Goal: Task Accomplishment & Management: Use online tool/utility

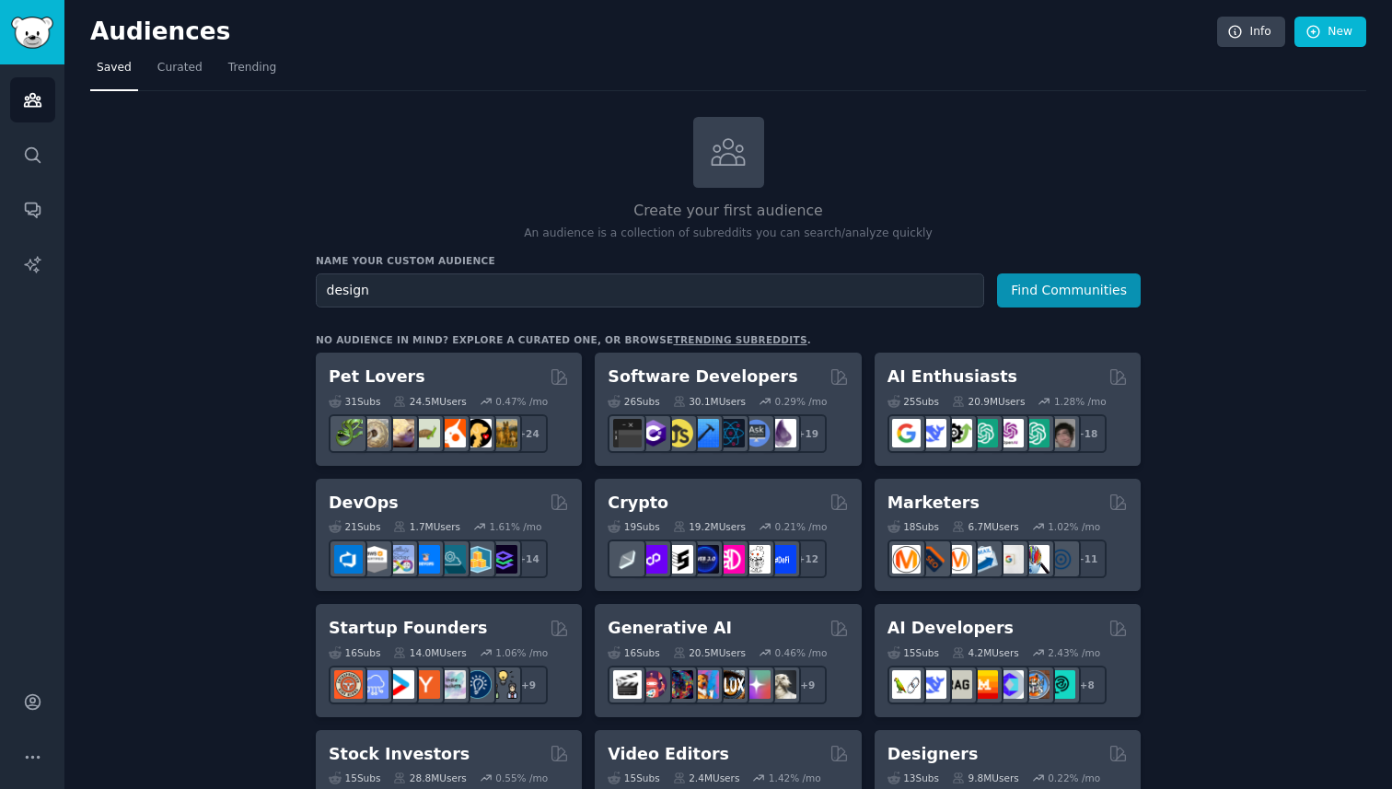
scroll to position [185, 0]
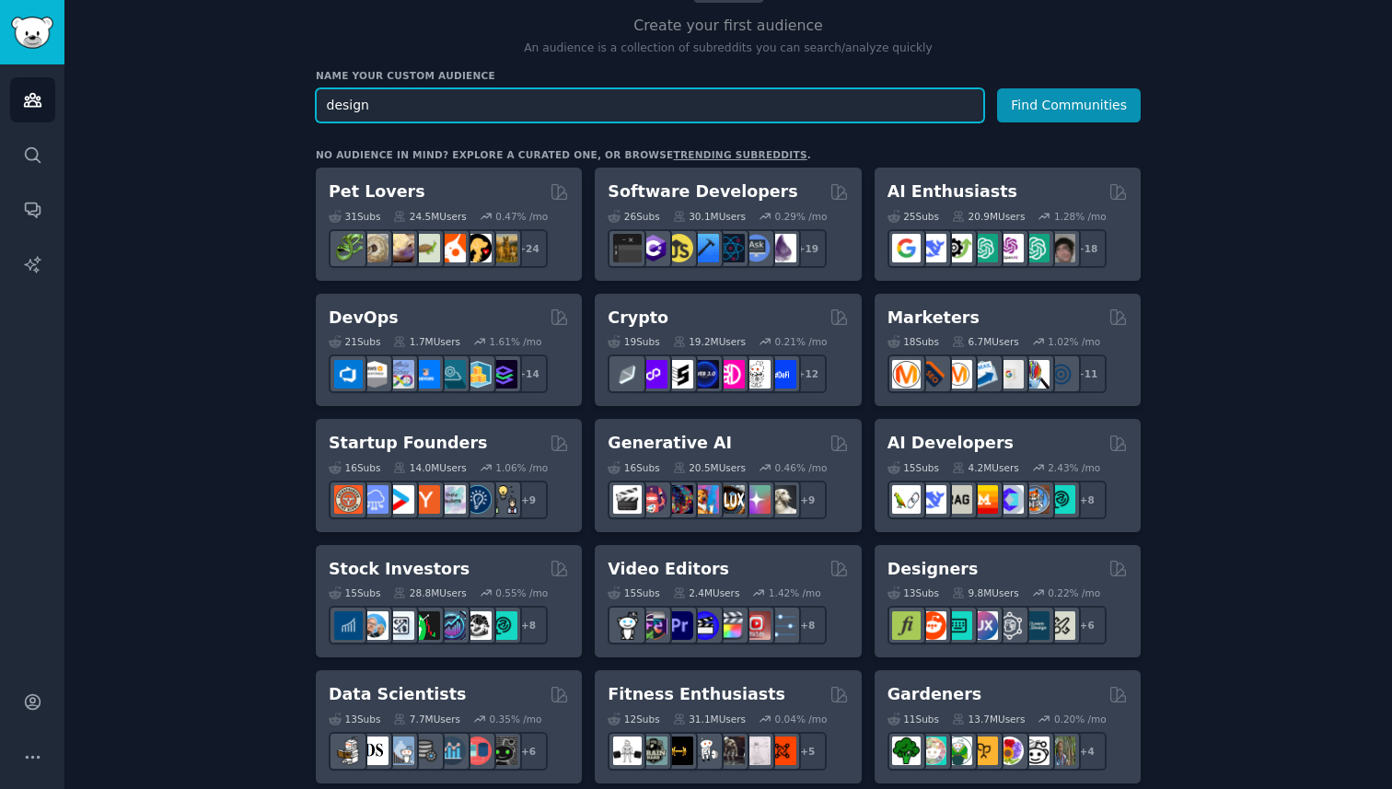
click at [373, 107] on input "design" at bounding box center [650, 105] width 669 height 34
type input "logo designer"
click at [997, 88] on button "Find Communities" at bounding box center [1069, 105] width 144 height 34
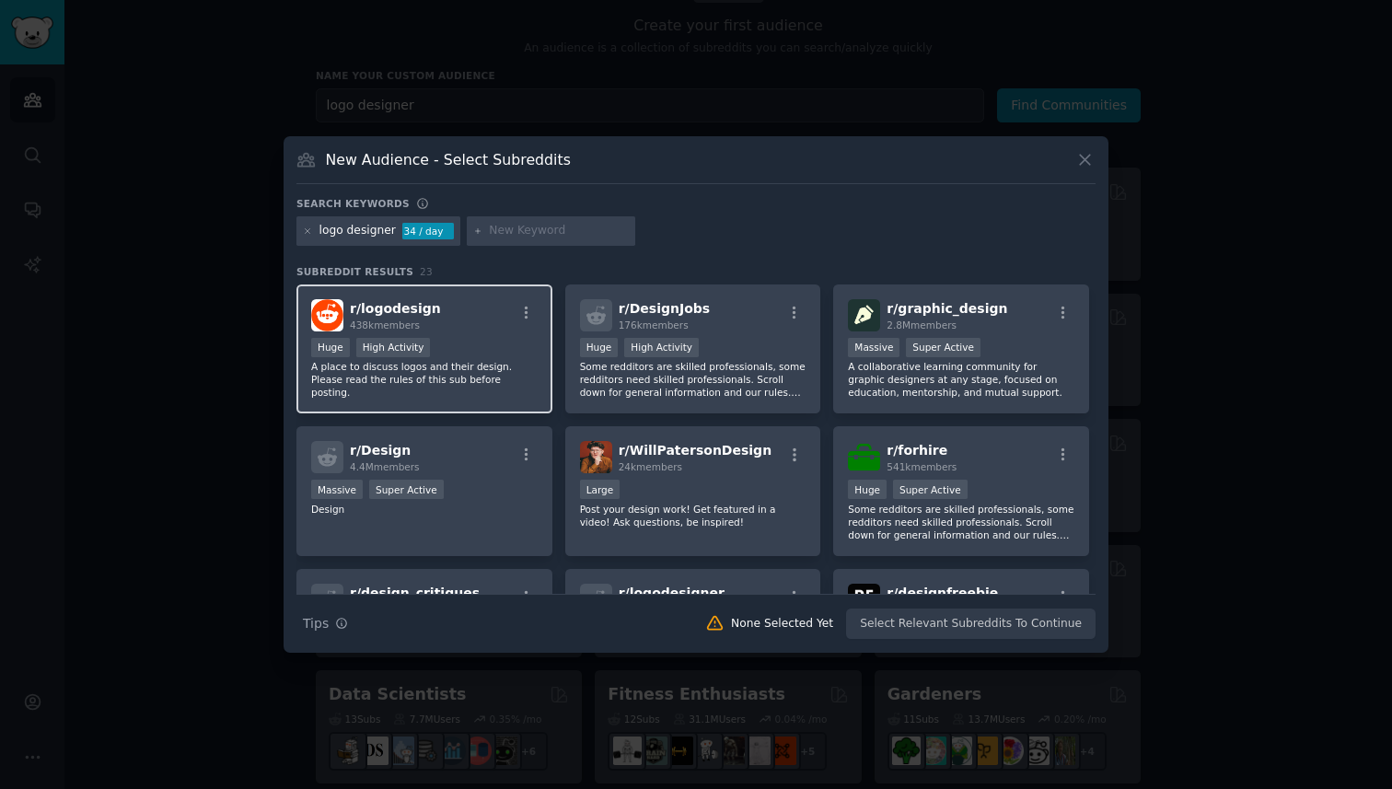
click at [499, 336] on div "r/ logodesign 438k members Huge High Activity A place to discuss logos and thei…" at bounding box center [425, 350] width 256 height 130
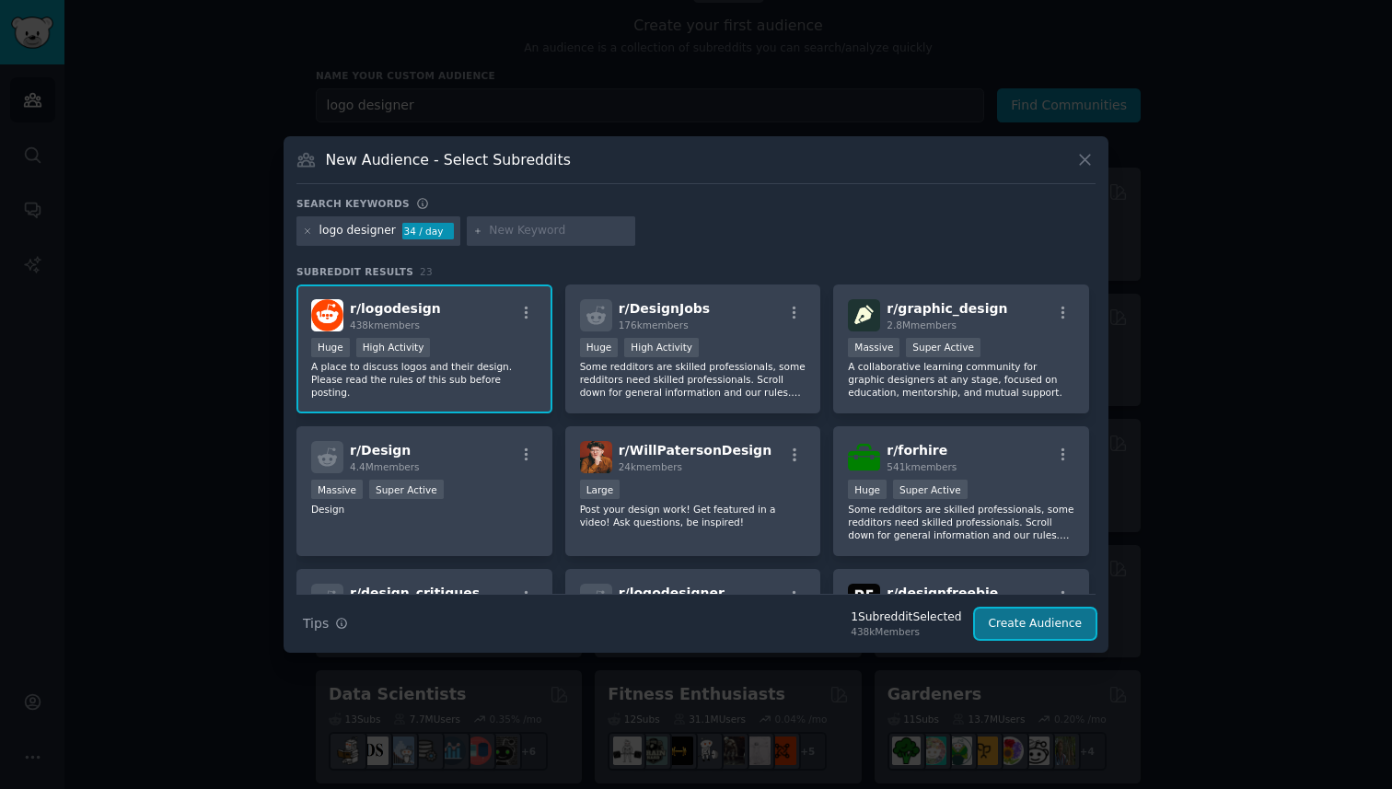
click at [1027, 627] on button "Create Audience" at bounding box center [1036, 624] width 122 height 31
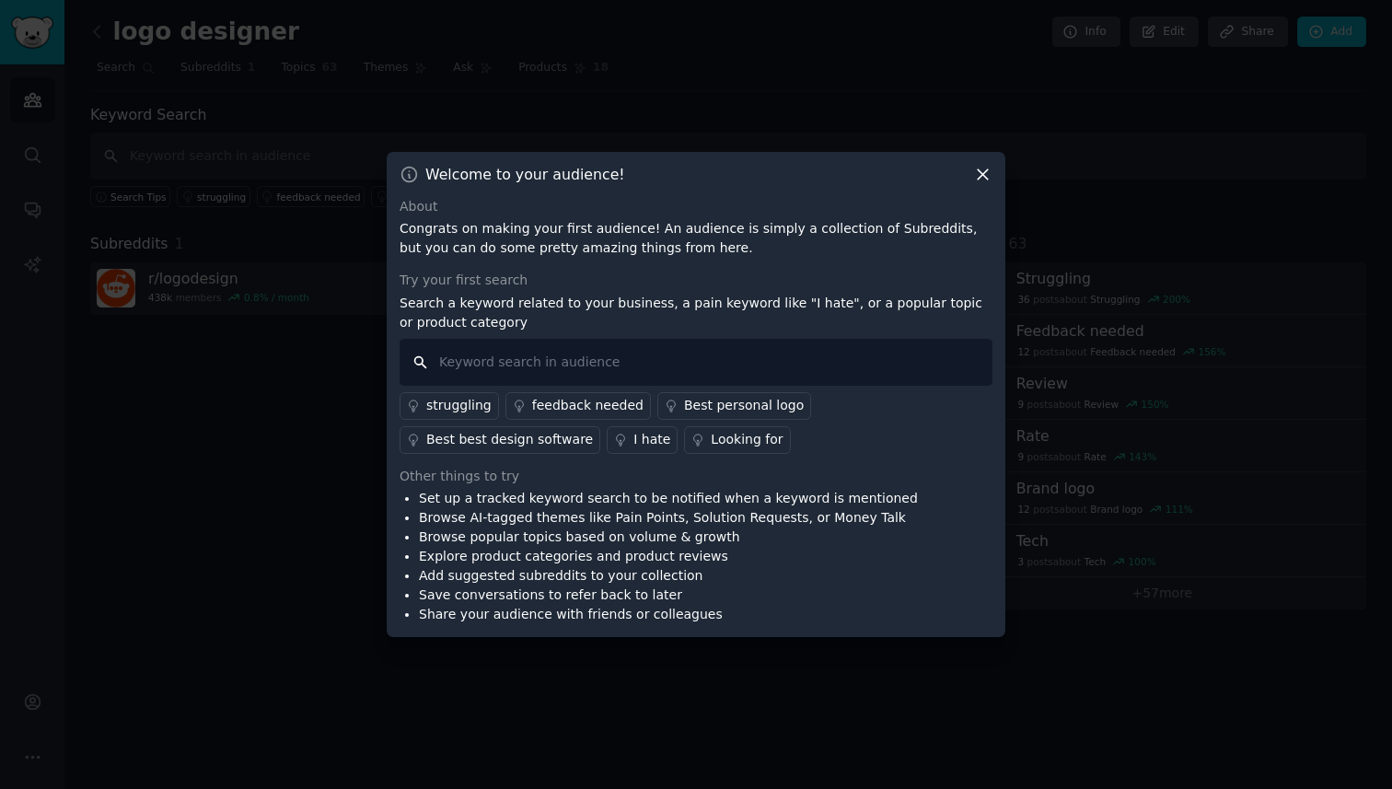
click at [590, 358] on input "text" at bounding box center [696, 362] width 593 height 47
type input "agency"
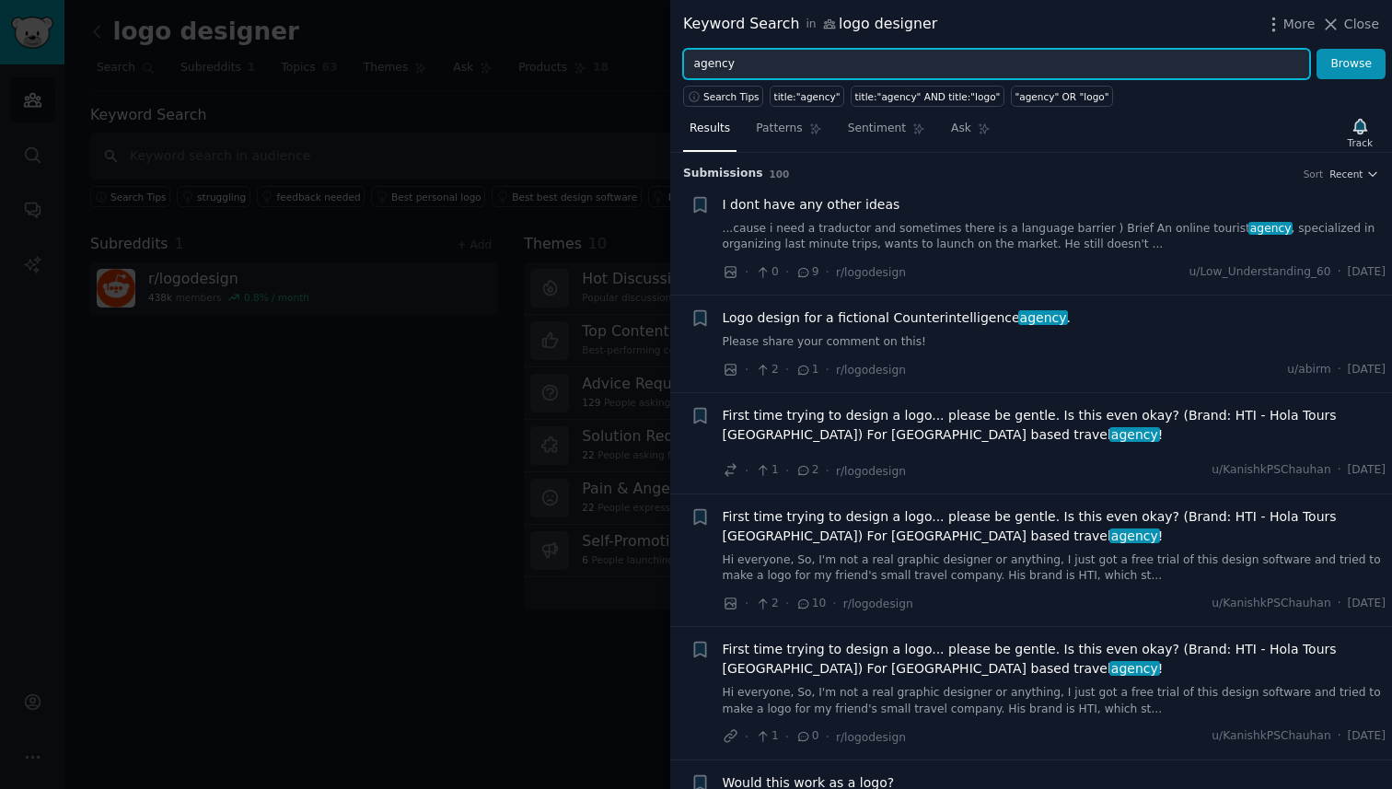
click at [694, 64] on input "agency" at bounding box center [996, 64] width 627 height 31
type input "design agency"
click at [1317, 49] on button "Browse" at bounding box center [1351, 64] width 69 height 31
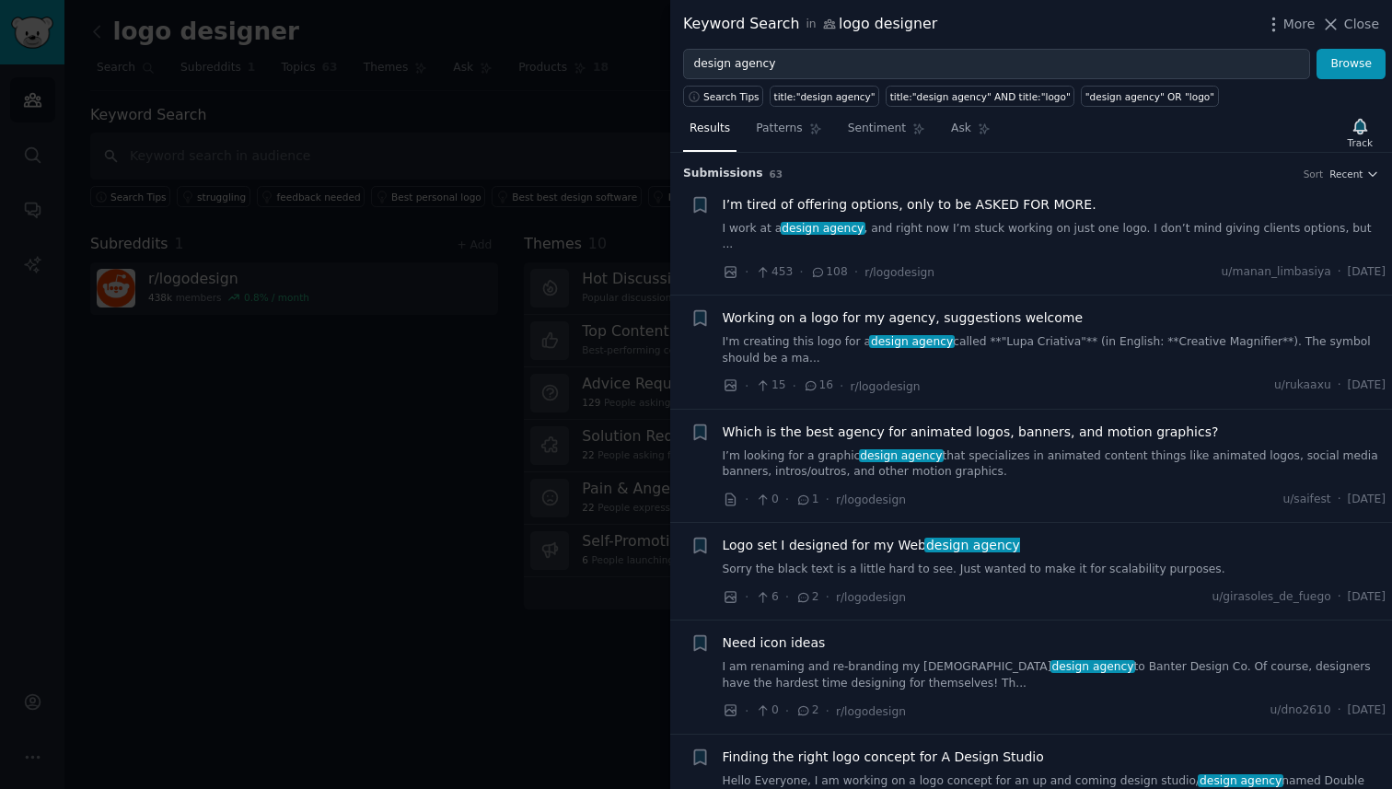
click at [332, 316] on div at bounding box center [696, 394] width 1392 height 789
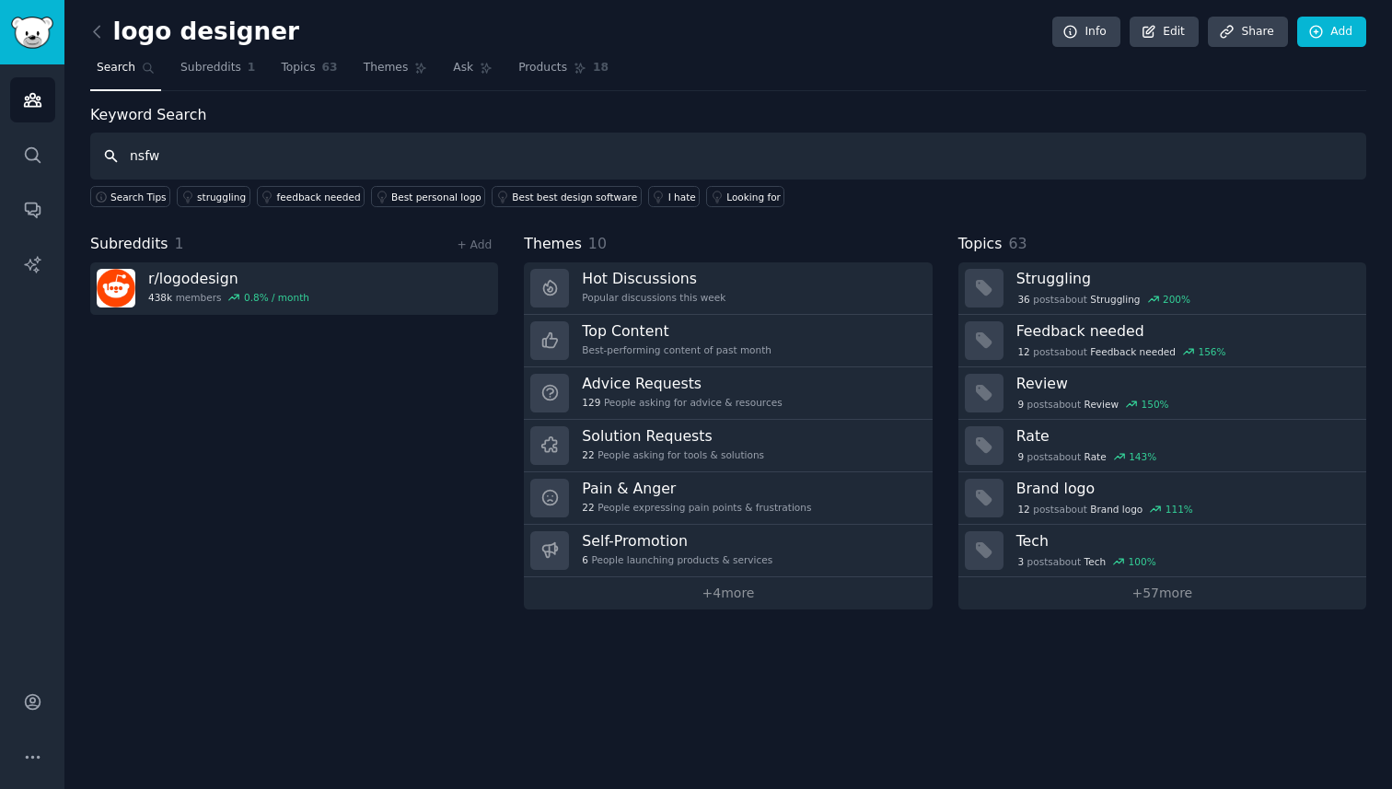
type input "nsfw"
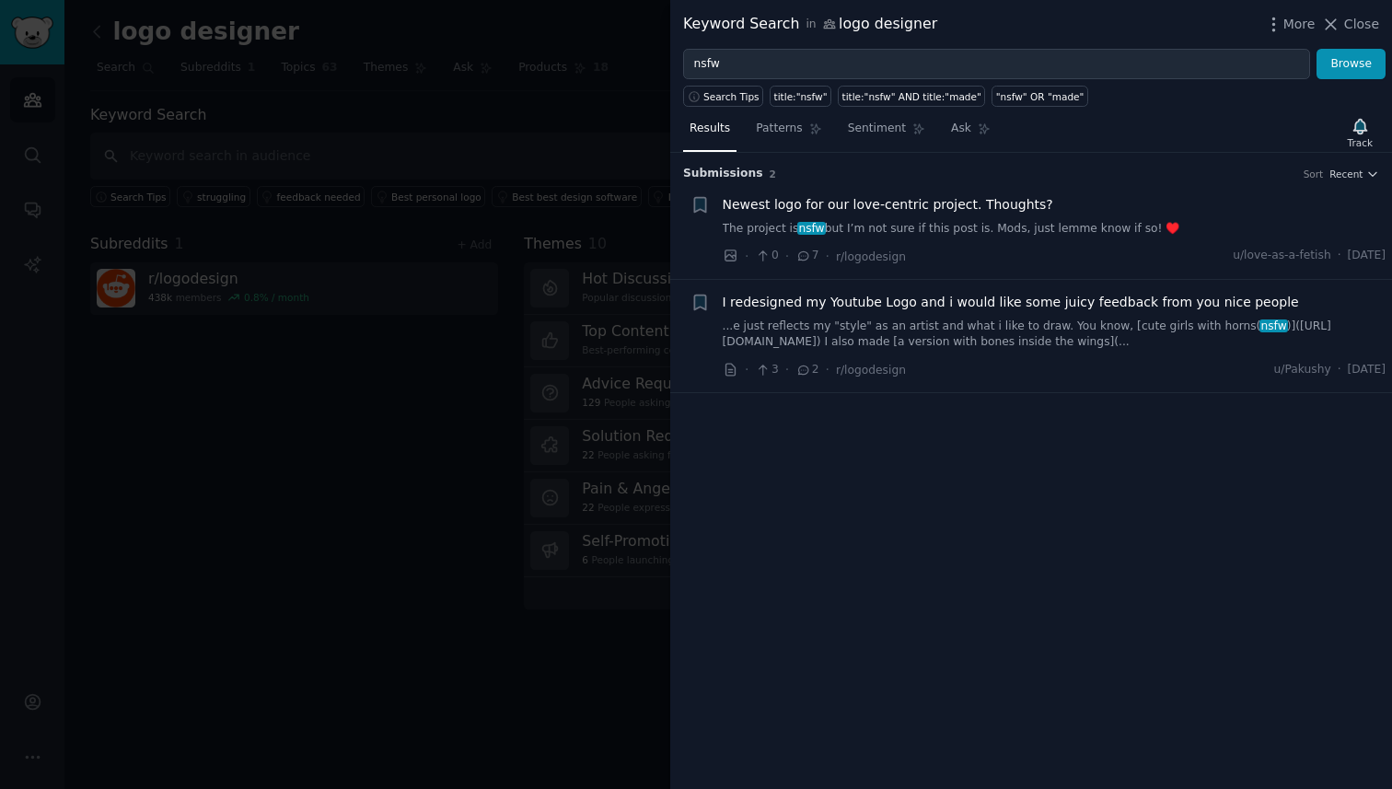
click at [1068, 228] on link "The project is nsfw but I’m not sure if this post is. Mods, just lemme know if …" at bounding box center [1055, 229] width 664 height 17
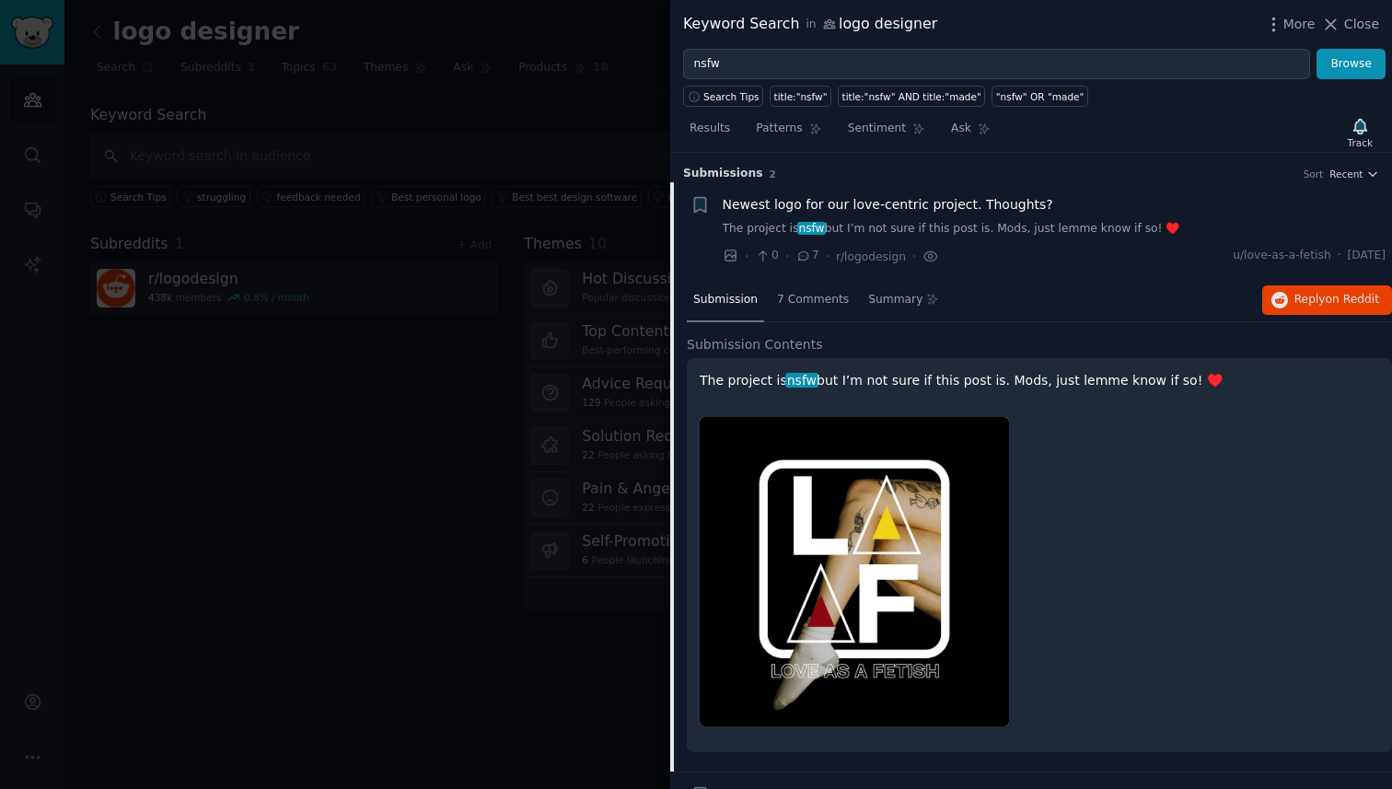
click at [911, 452] on div at bounding box center [854, 571] width 309 height 309
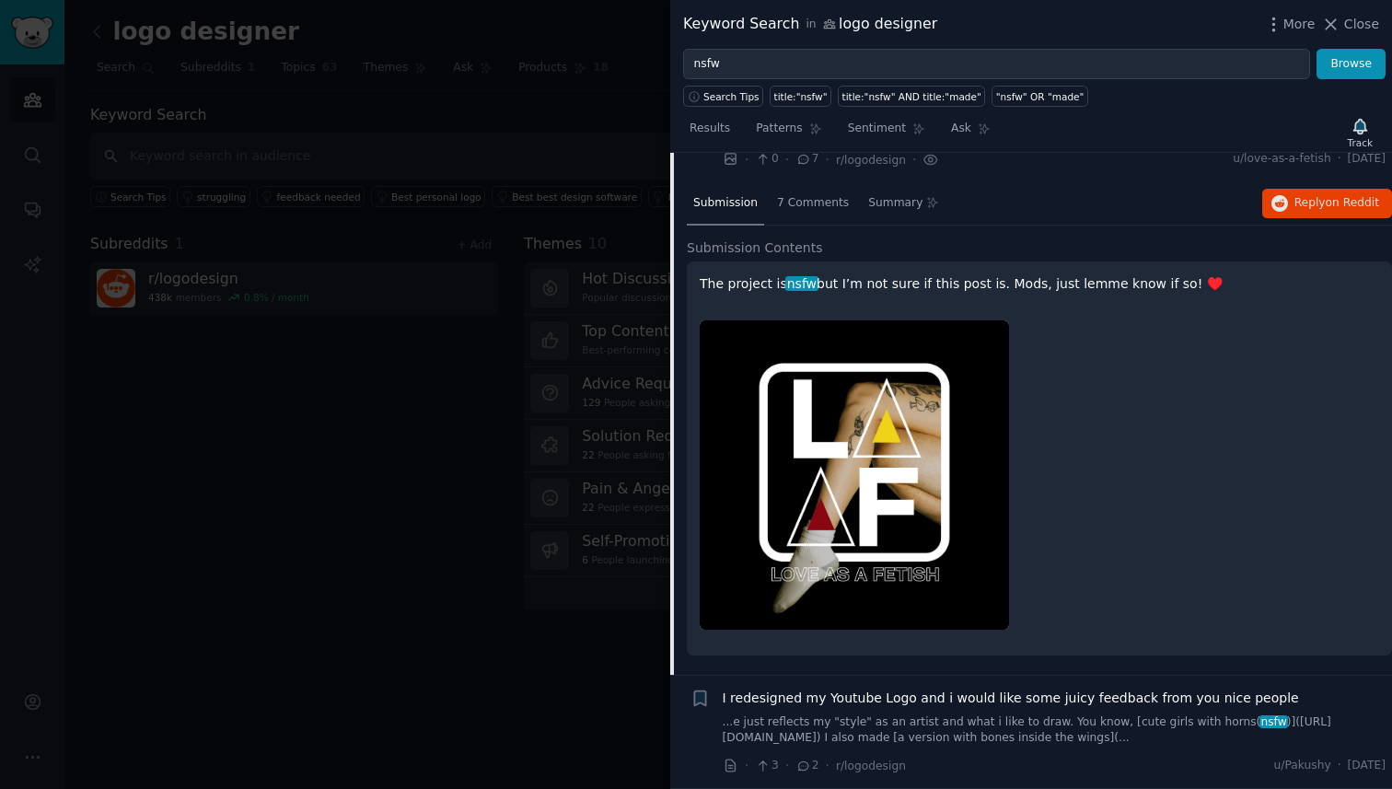
click at [367, 470] on div at bounding box center [696, 394] width 1392 height 789
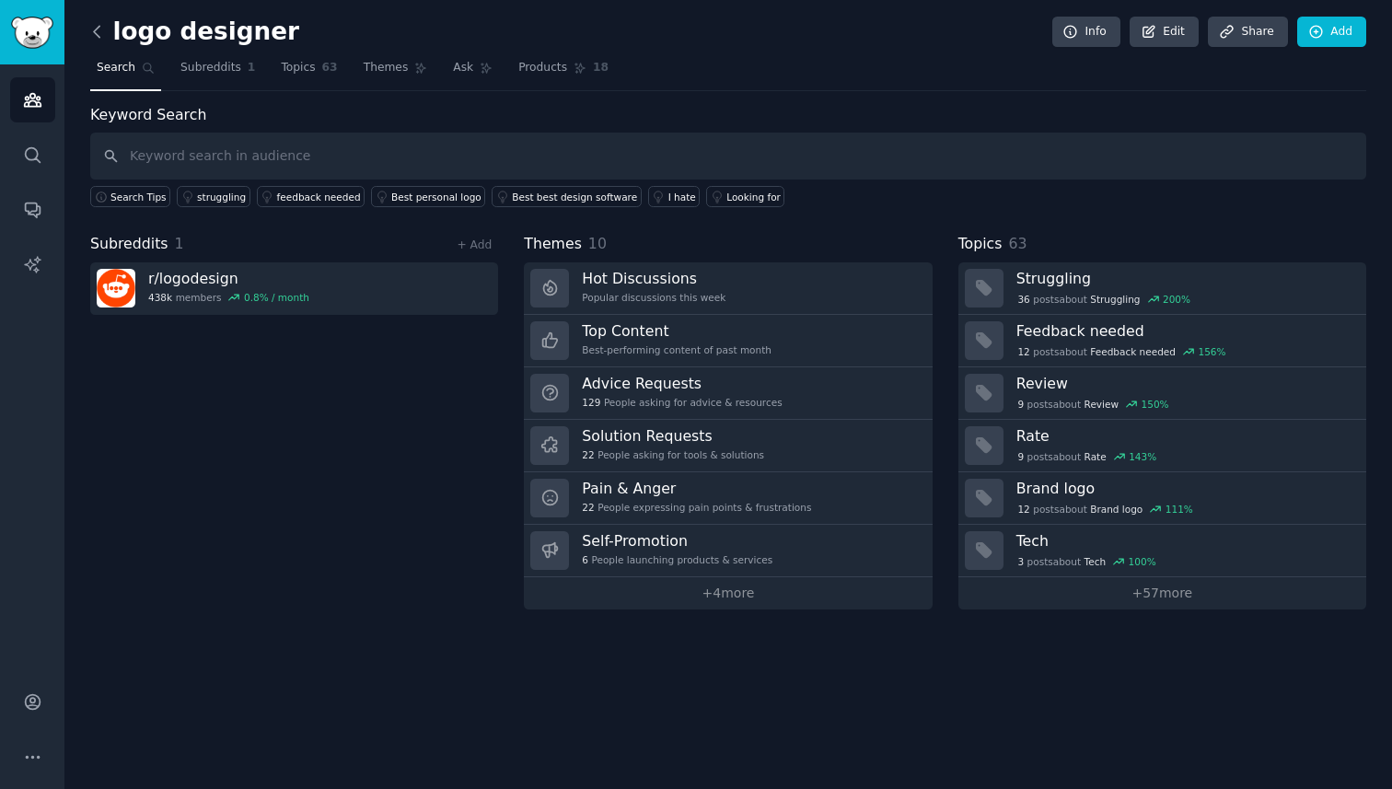
click at [91, 35] on icon at bounding box center [96, 31] width 19 height 19
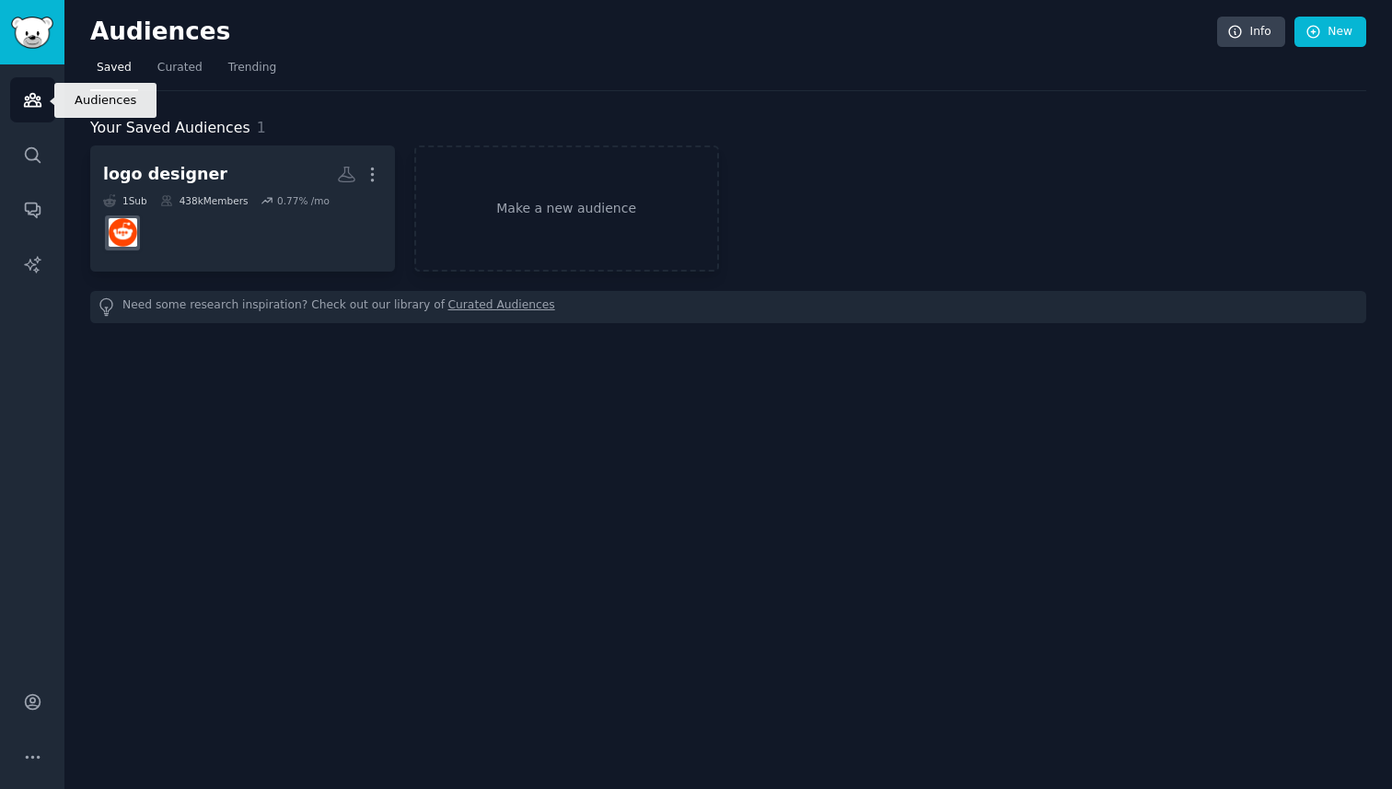
click at [21, 102] on link "Audiences" at bounding box center [32, 99] width 45 height 45
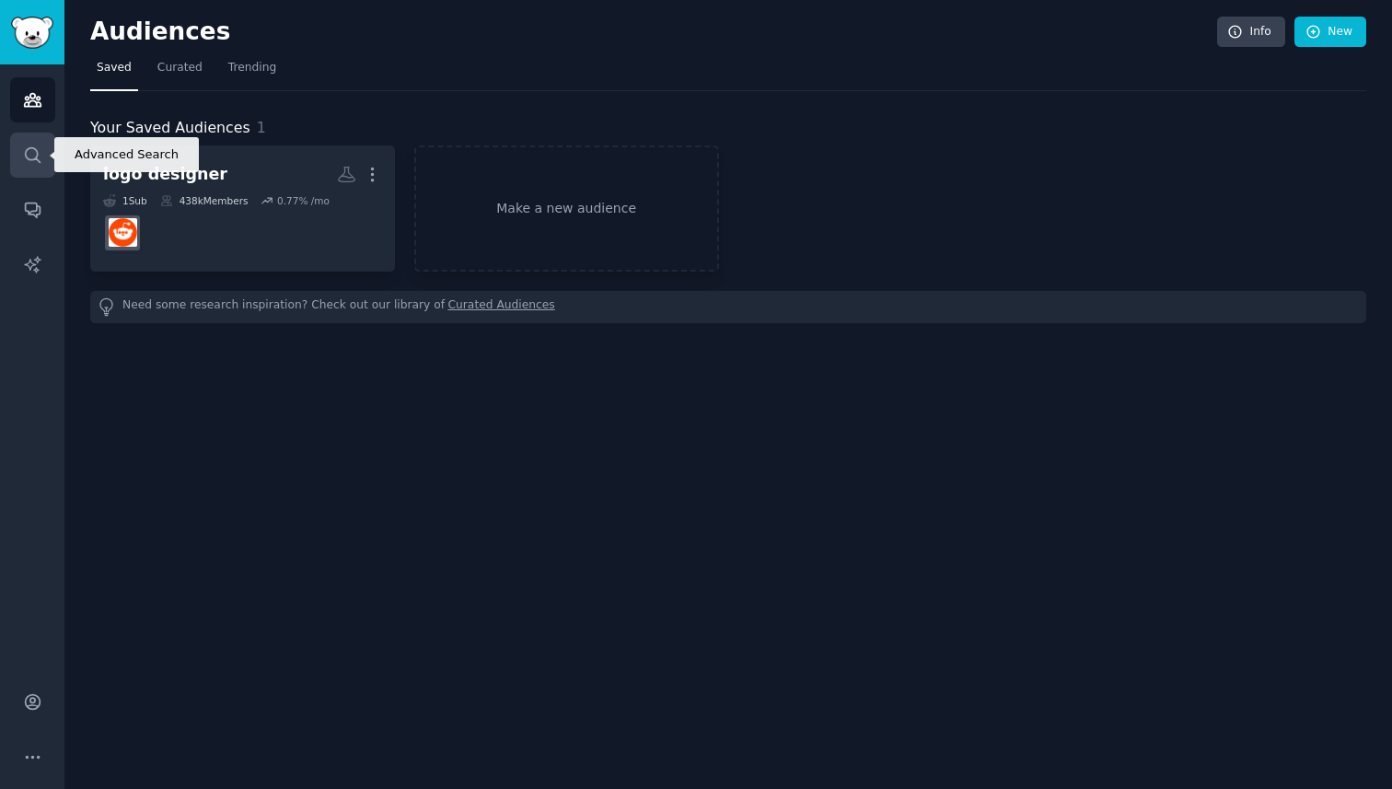
click at [25, 162] on icon "Sidebar" at bounding box center [32, 154] width 19 height 19
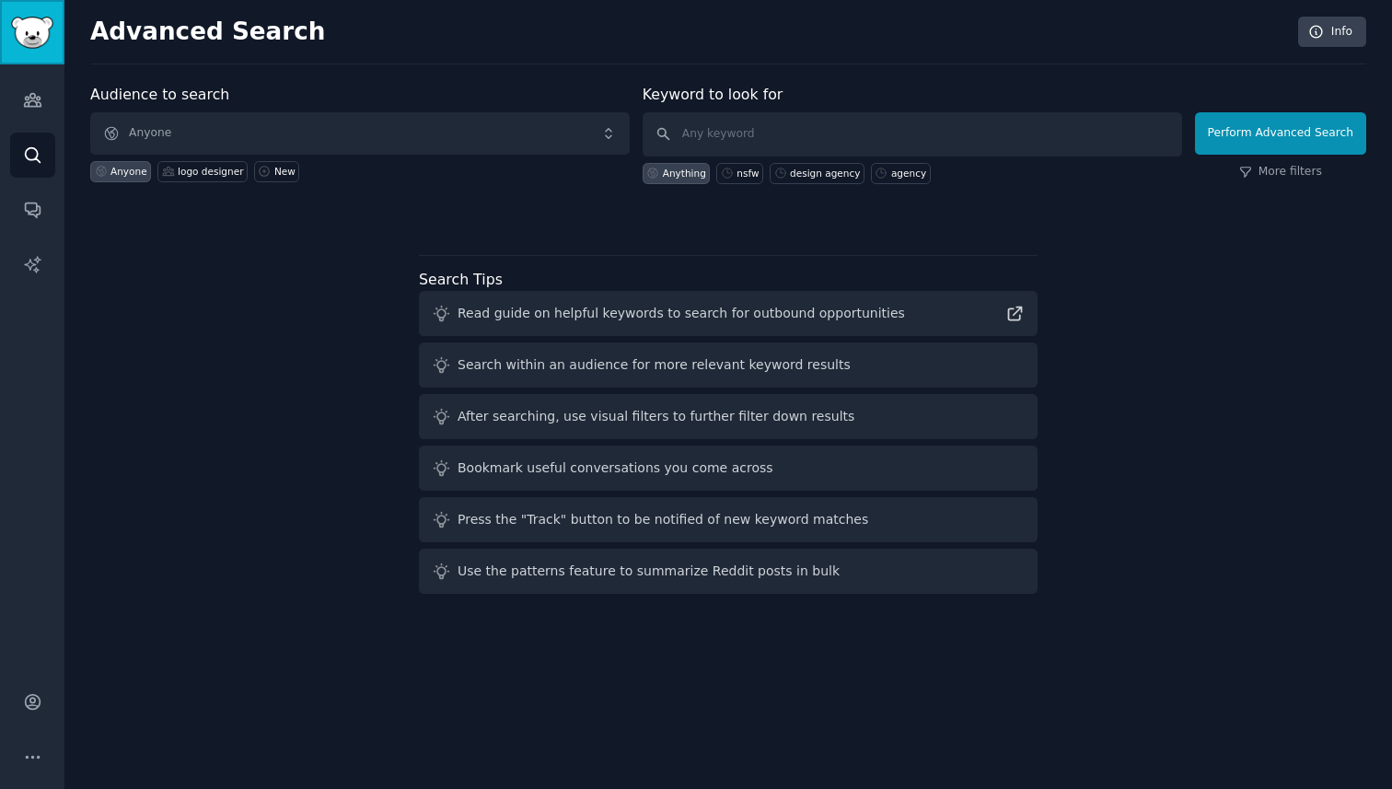
click at [28, 31] on img "Sidebar" at bounding box center [32, 33] width 42 height 32
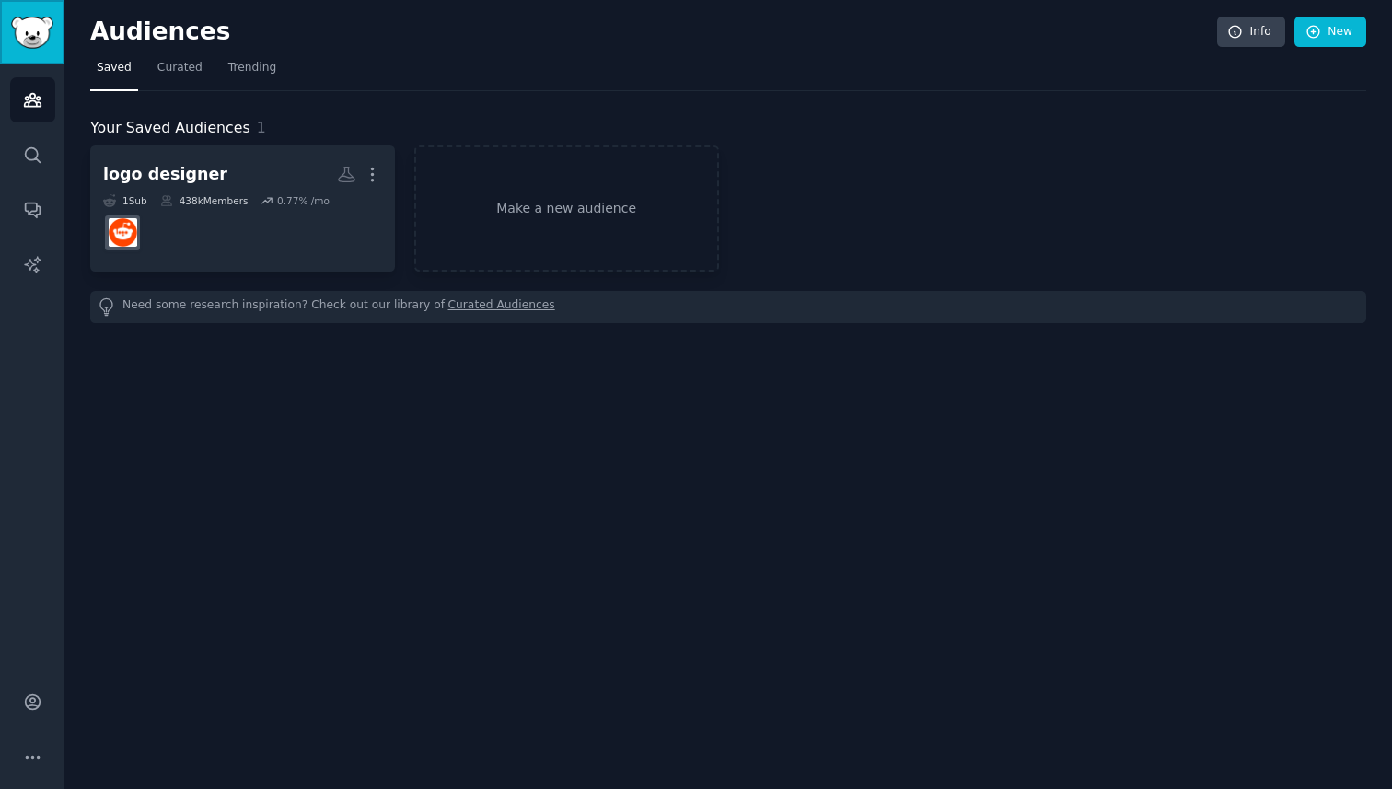
click at [28, 31] on img "Sidebar" at bounding box center [32, 33] width 42 height 32
click at [547, 258] on link "Make a new audience" at bounding box center [566, 208] width 305 height 126
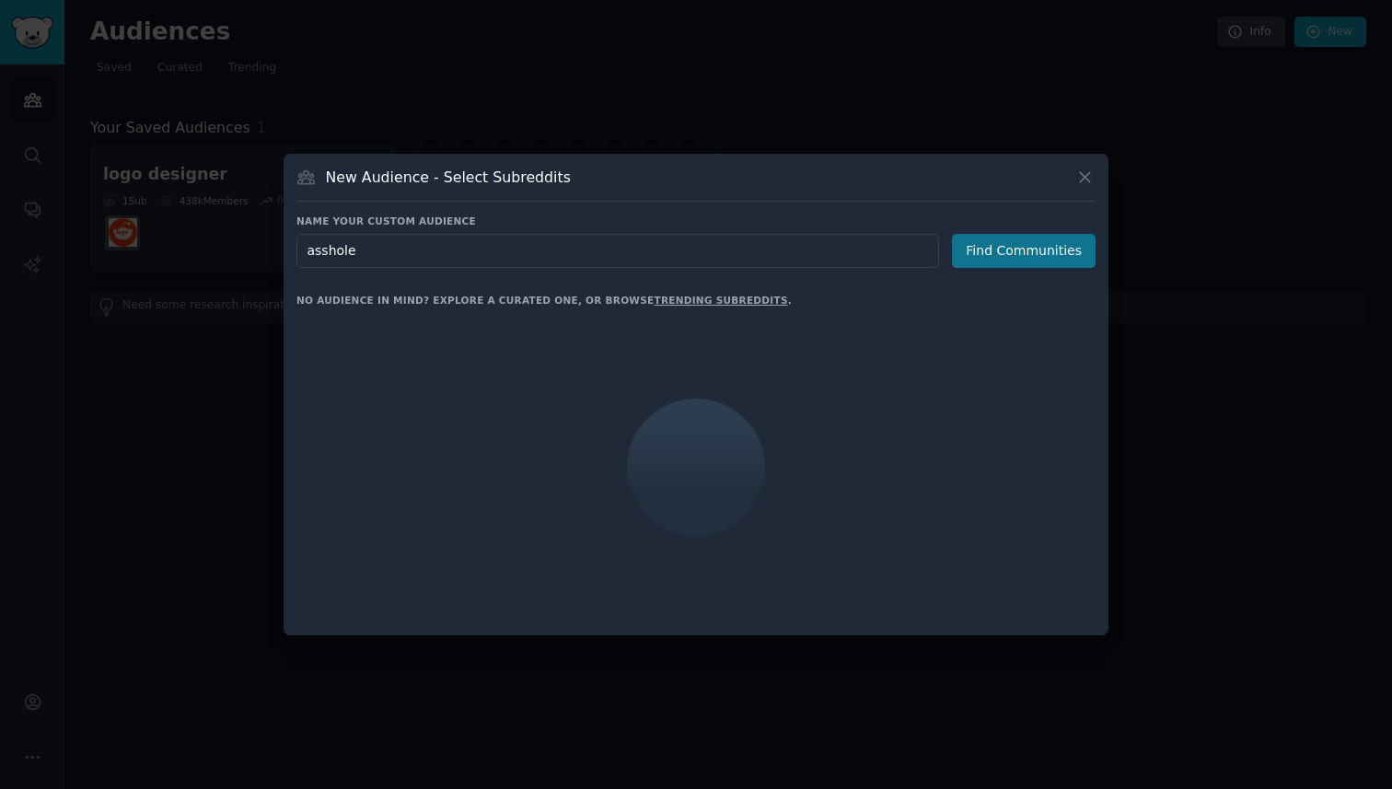
type input "asshole"
click at [1062, 258] on button "Find Communities" at bounding box center [1024, 251] width 144 height 34
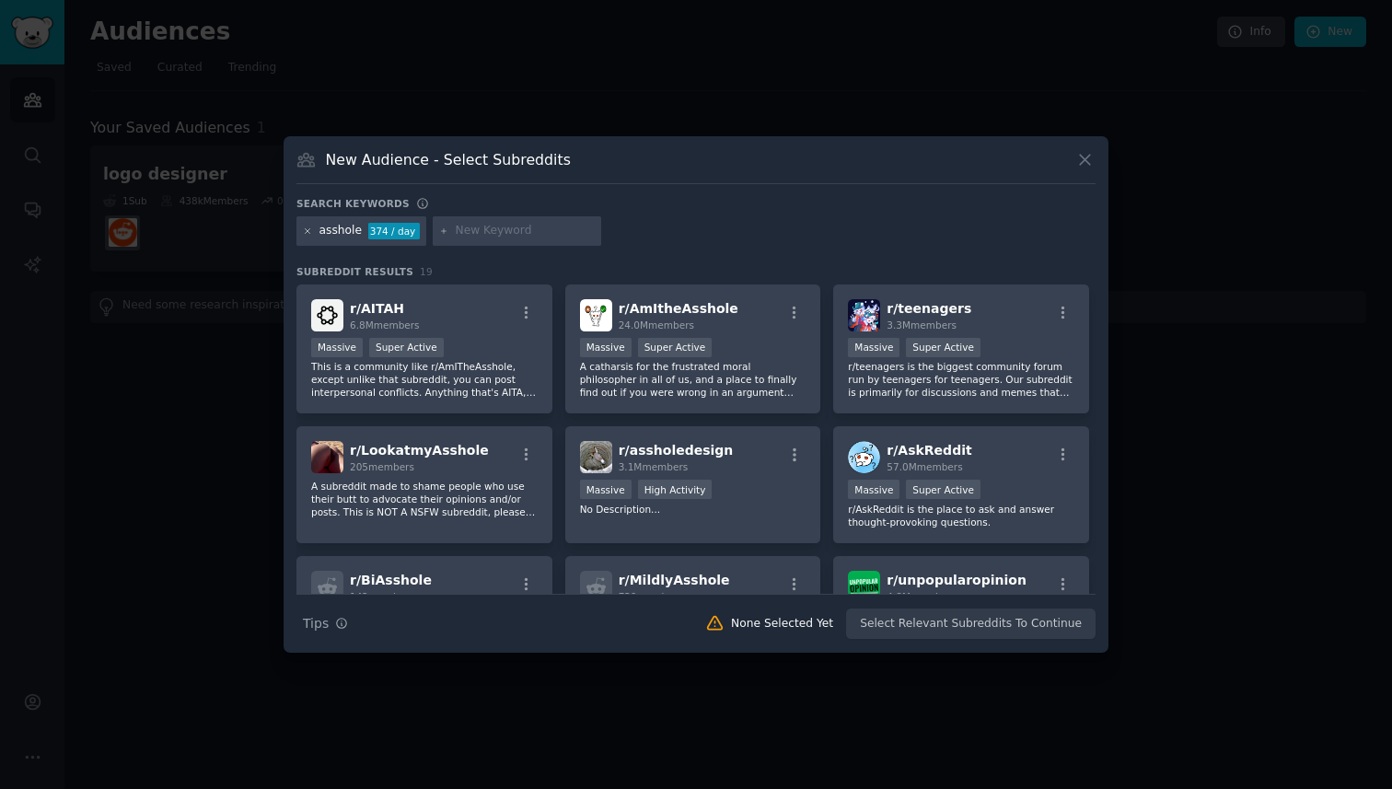
click at [308, 233] on icon at bounding box center [308, 232] width 10 height 10
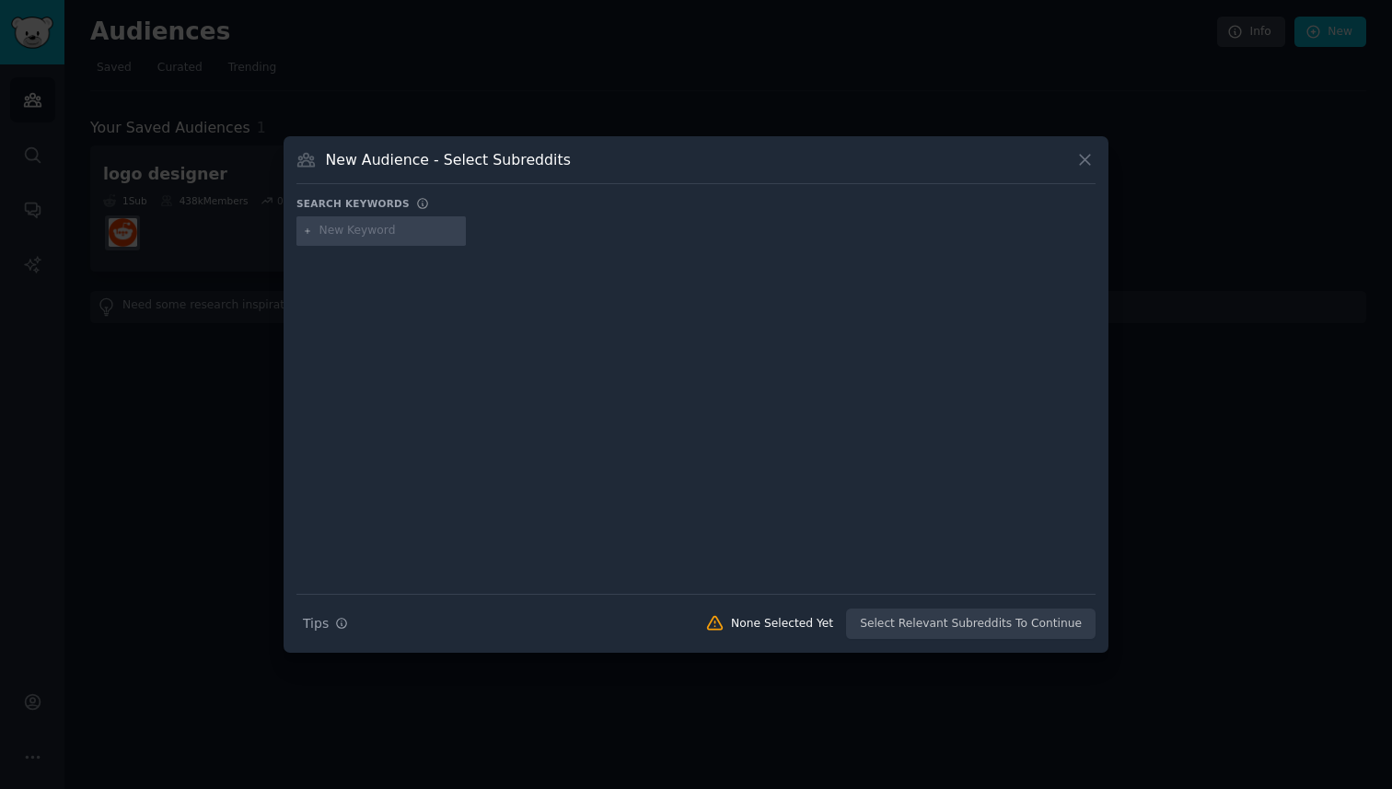
click at [355, 236] on input "text" at bounding box center [390, 231] width 140 height 17
type input "realgirls"
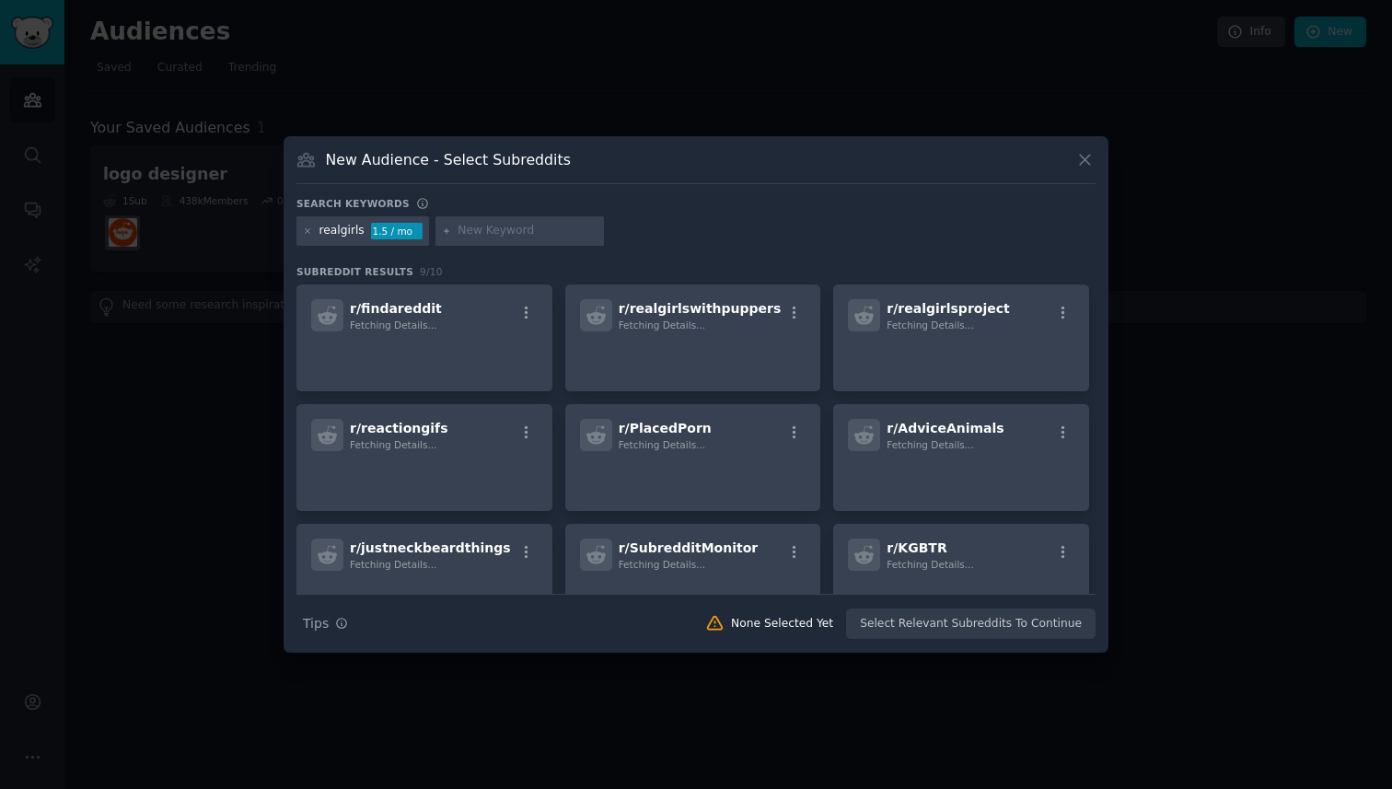
click at [891, 41] on div at bounding box center [696, 394] width 1392 height 789
